Goal: Task Accomplishment & Management: Use online tool/utility

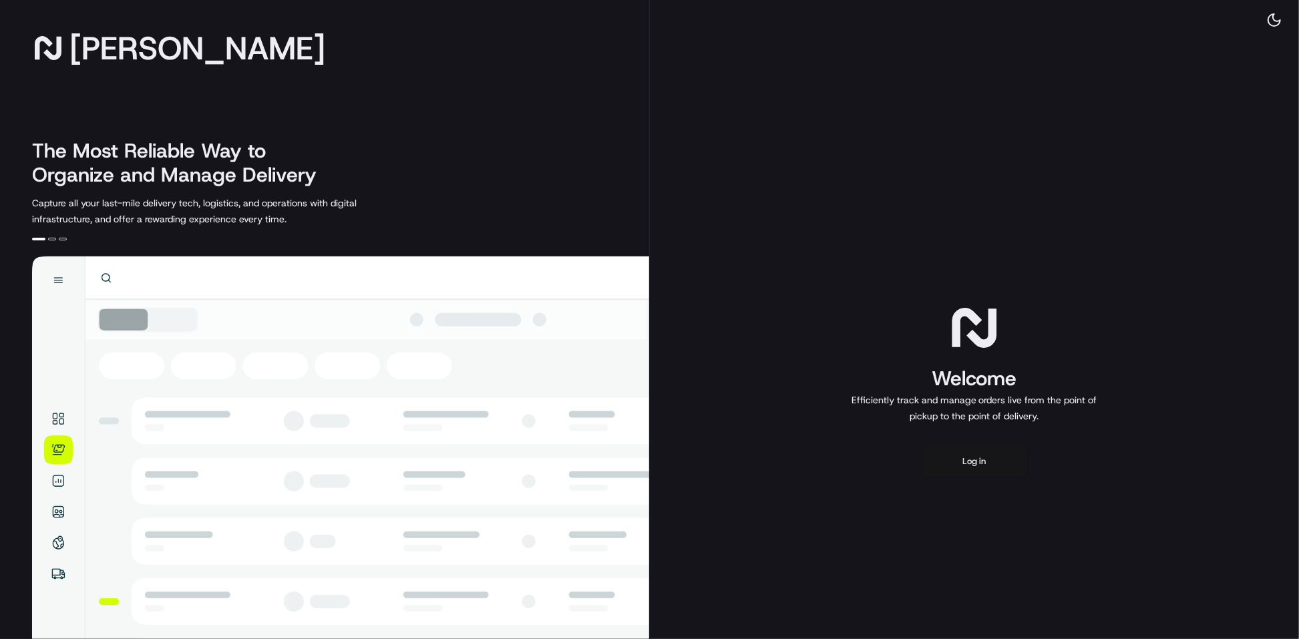
click at [970, 457] on button "Log in" at bounding box center [974, 461] width 107 height 32
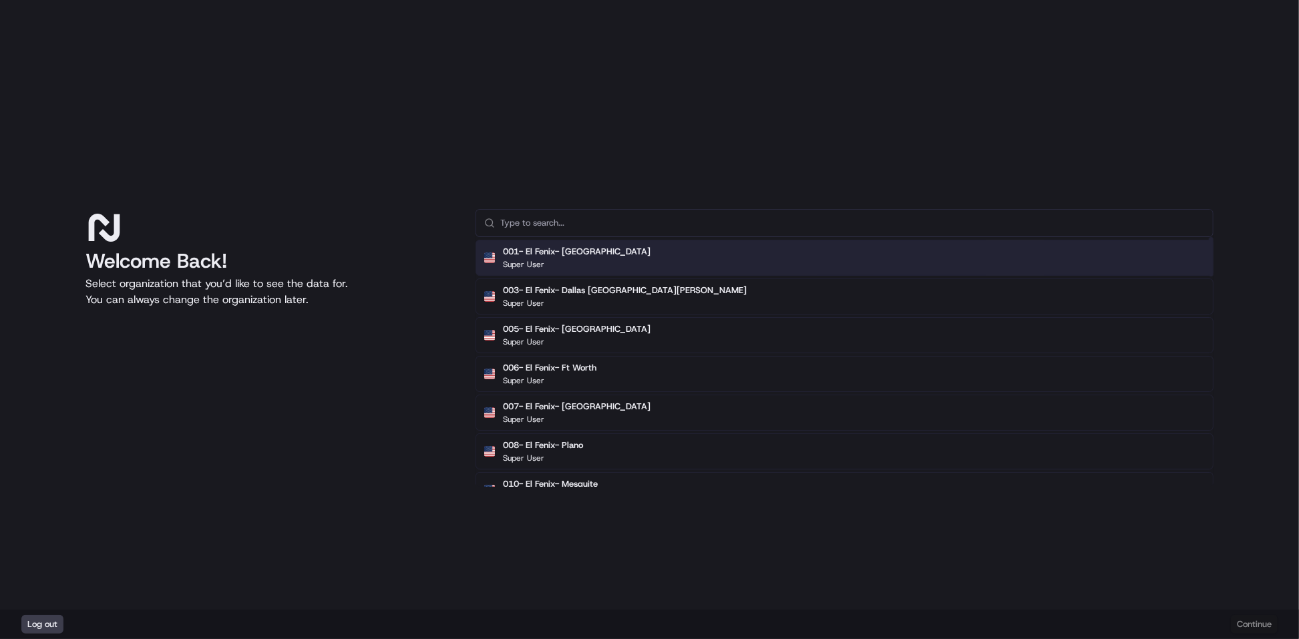
click at [592, 227] on input "text" at bounding box center [852, 223] width 704 height 27
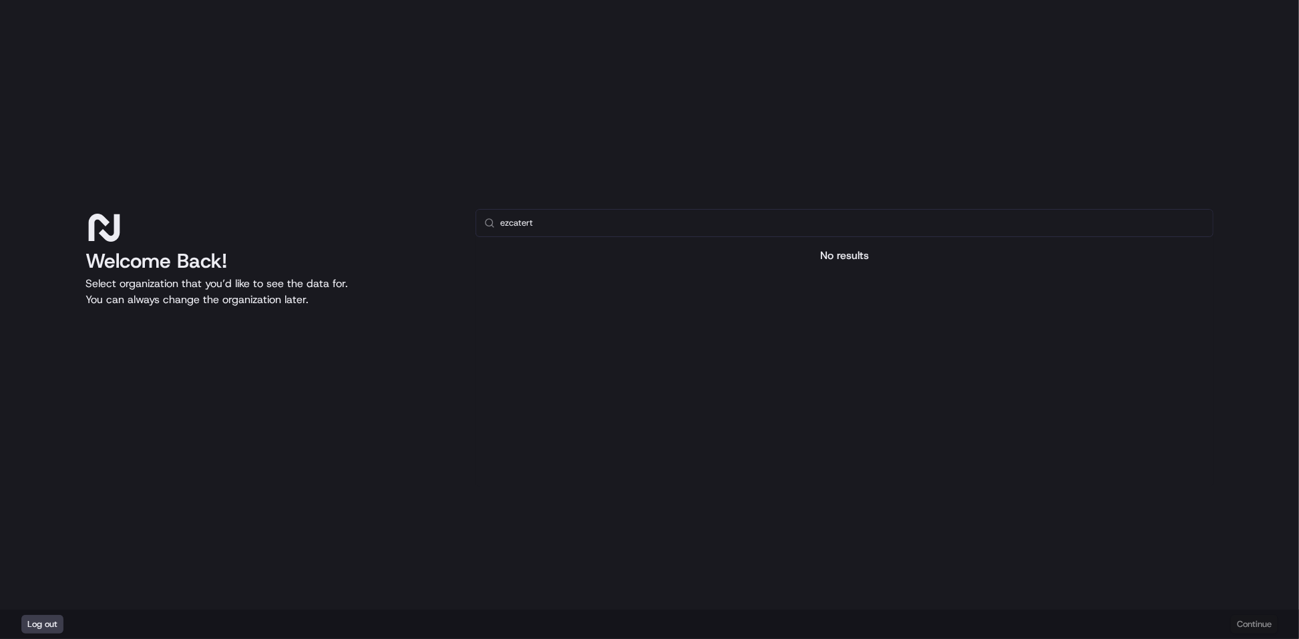
type input "ezcater"
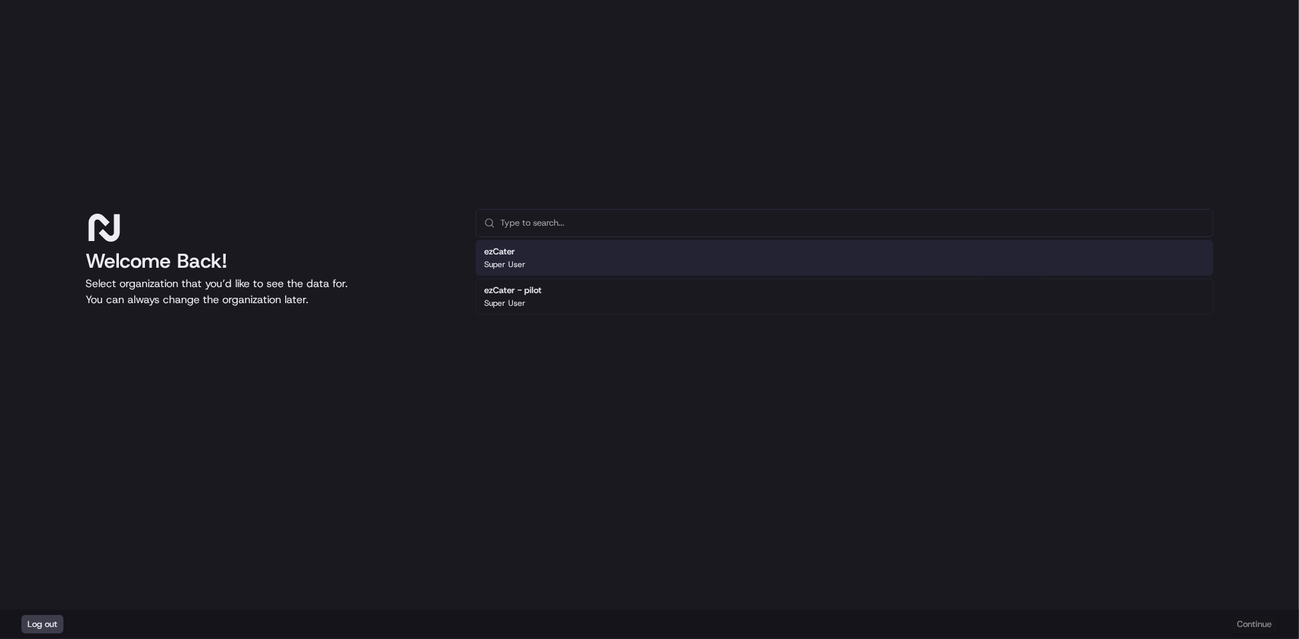
click at [555, 263] on div "ezCater Super User" at bounding box center [844, 258] width 738 height 36
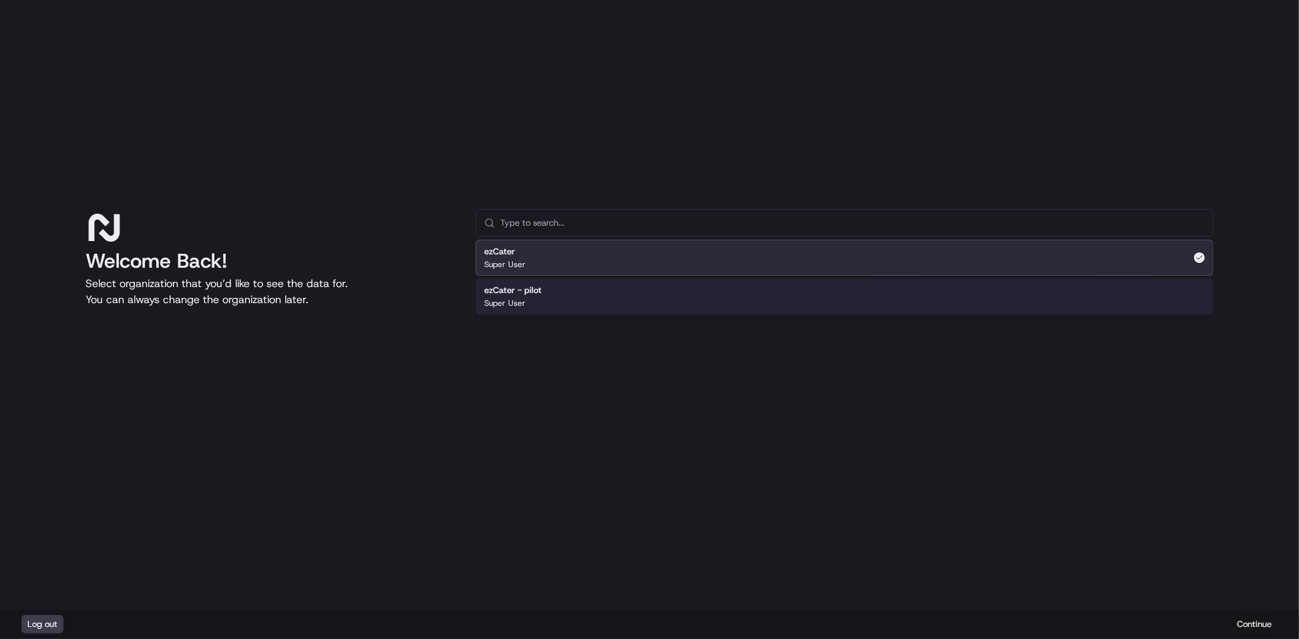
click at [1253, 626] on button "Continue" at bounding box center [1253, 624] width 47 height 19
